Goal: Task Accomplishment & Management: Complete application form

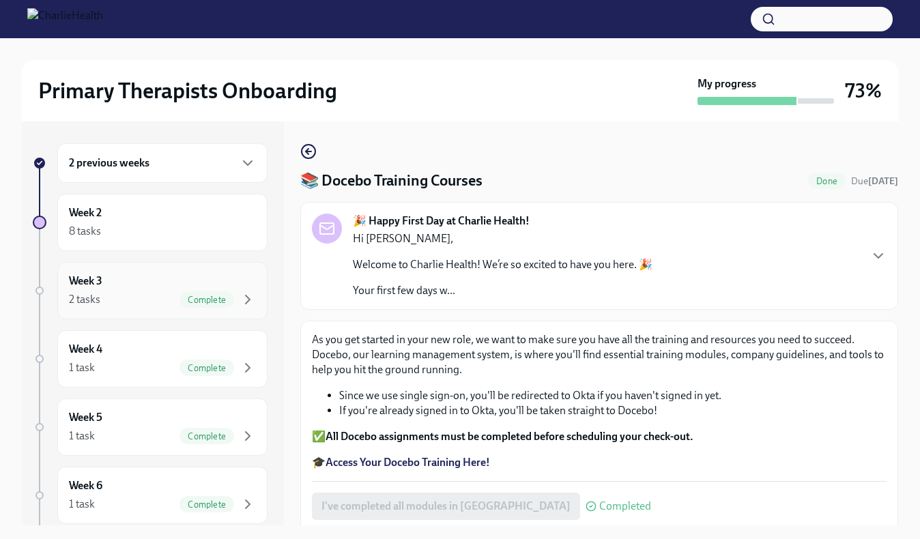
click at [138, 298] on div "2 tasks Complete" at bounding box center [162, 300] width 187 height 16
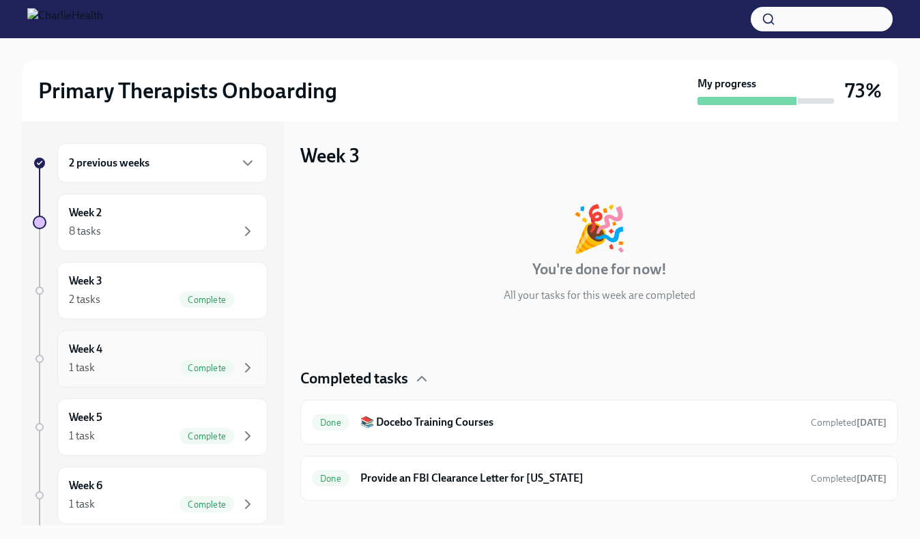
click at [176, 361] on div "1 task Complete" at bounding box center [162, 368] width 187 height 16
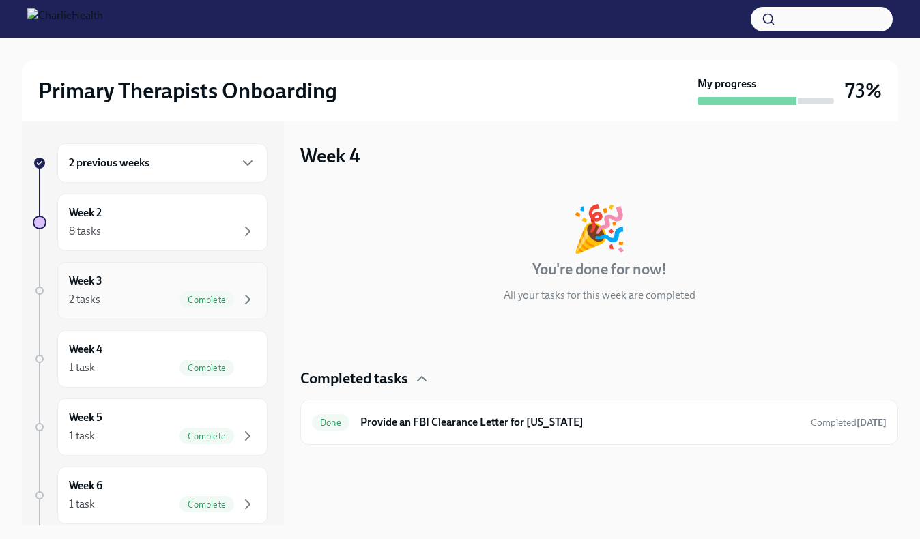
click at [193, 292] on div "Complete" at bounding box center [207, 300] width 55 height 16
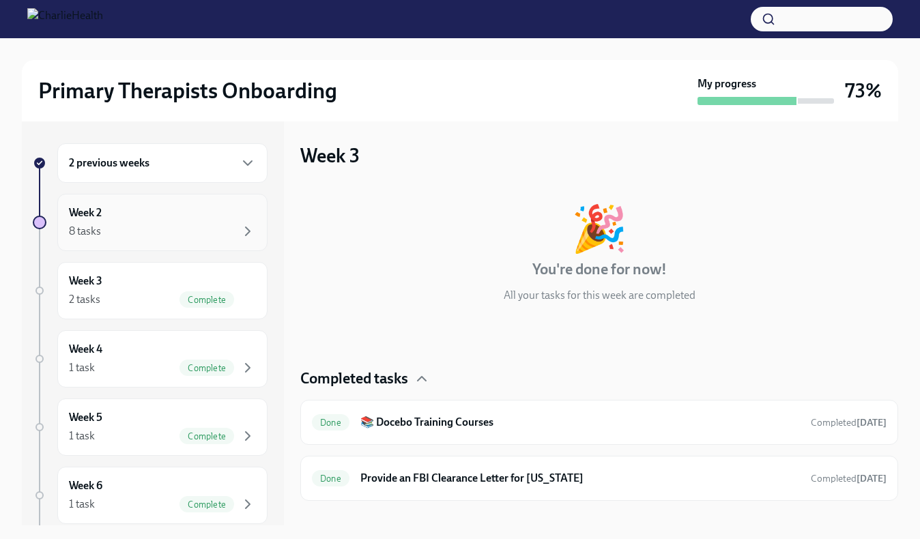
click at [190, 229] on div "8 tasks" at bounding box center [162, 231] width 187 height 16
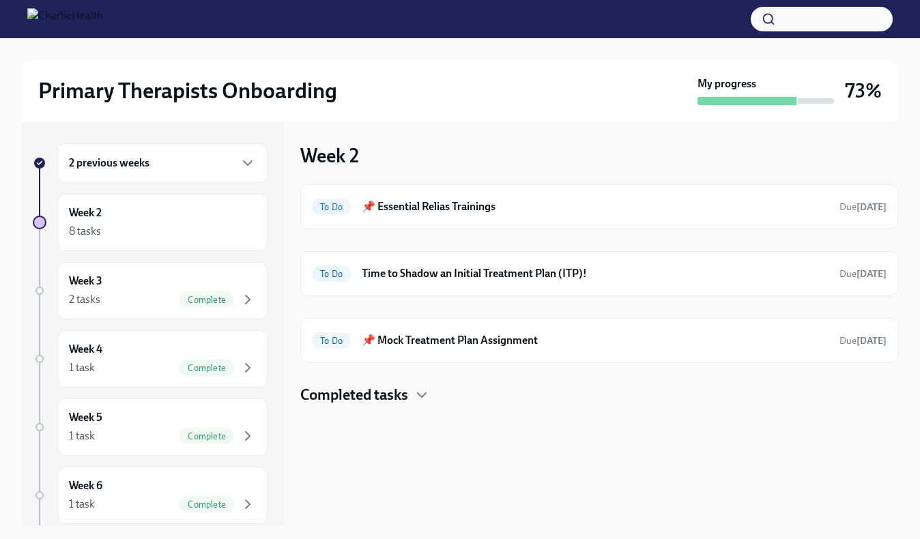
click at [386, 397] on h4 "Completed tasks" at bounding box center [354, 395] width 108 height 20
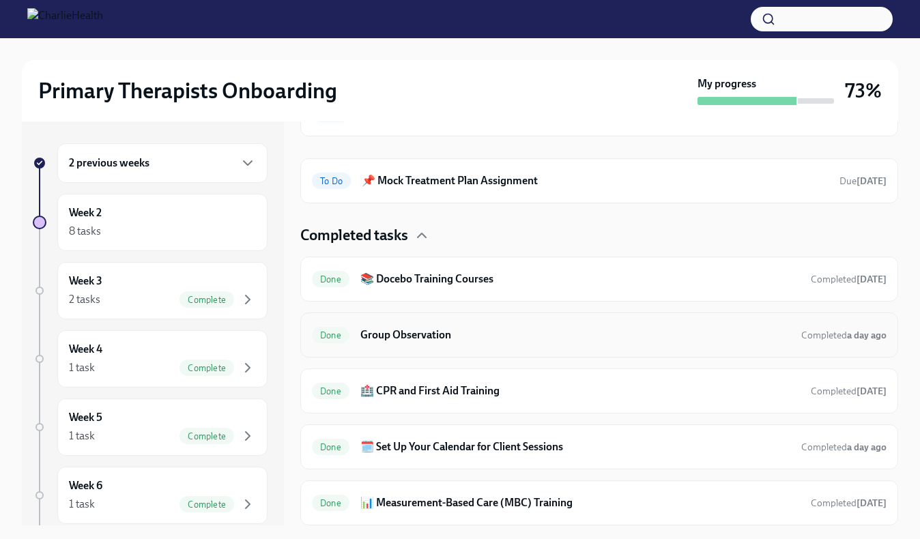
click at [410, 335] on h6 "Group Observation" at bounding box center [575, 335] width 430 height 15
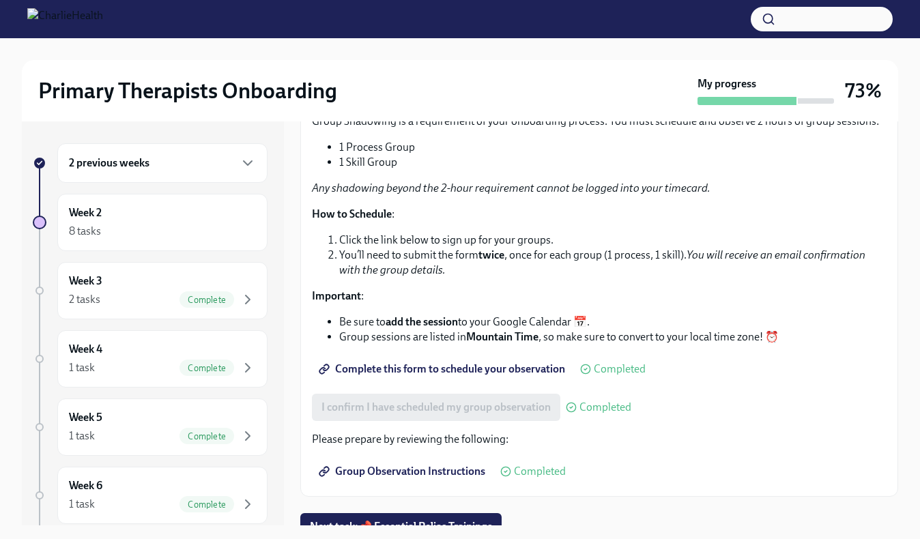
scroll to position [171, 0]
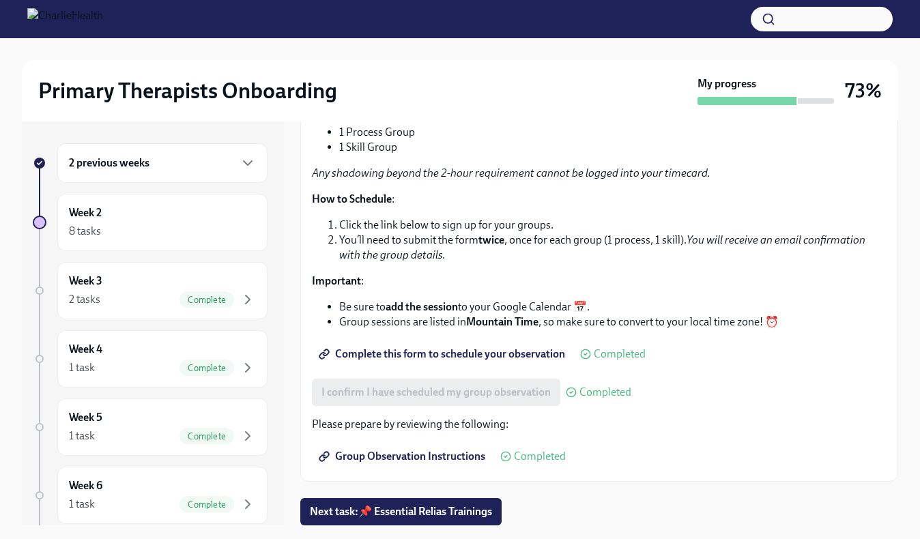
click at [448, 360] on span "Complete this form to schedule your observation" at bounding box center [444, 354] width 244 height 14
